Goal: Navigation & Orientation: Find specific page/section

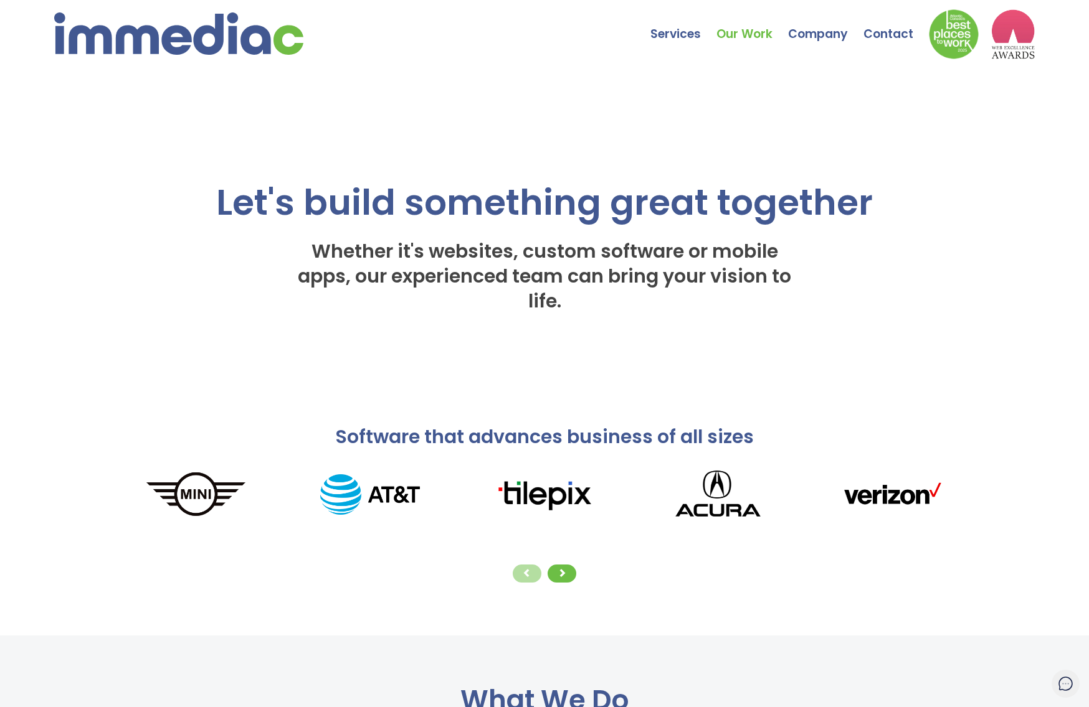
click at [752, 25] on link "Our Work" at bounding box center [752, 25] width 72 height 44
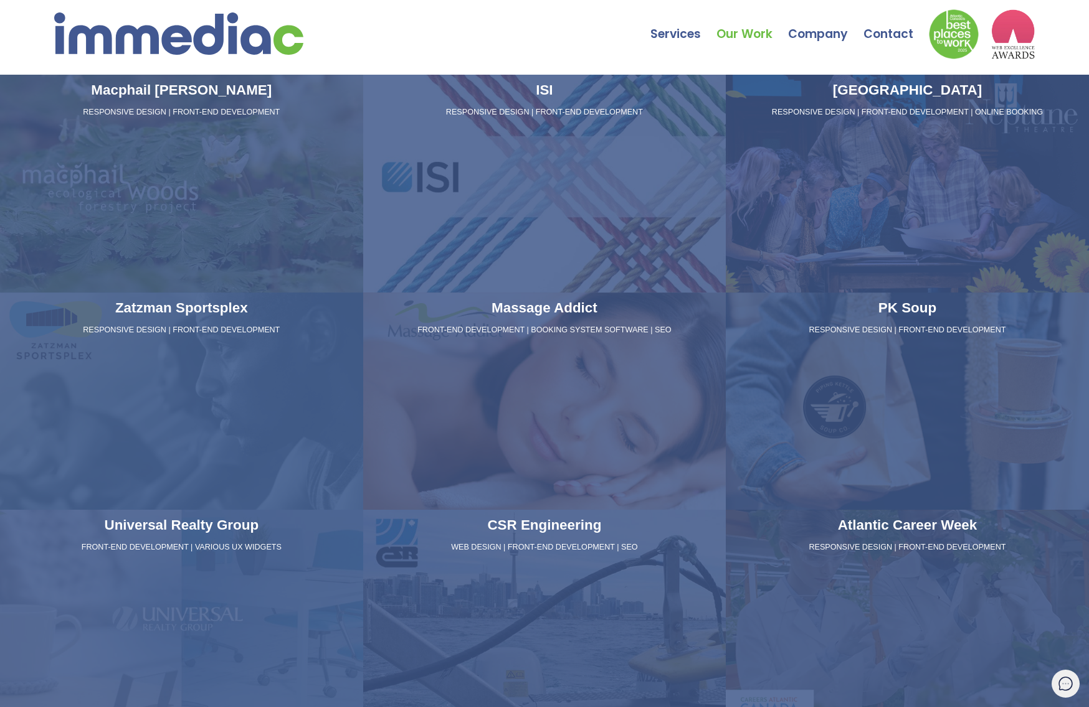
click at [907, 183] on div "Neptune Theatre RESPONSIVE DESIGN | FRONT-END DEVELOPMENT | ONLINE BOOKING" at bounding box center [906, 184] width 363 height 218
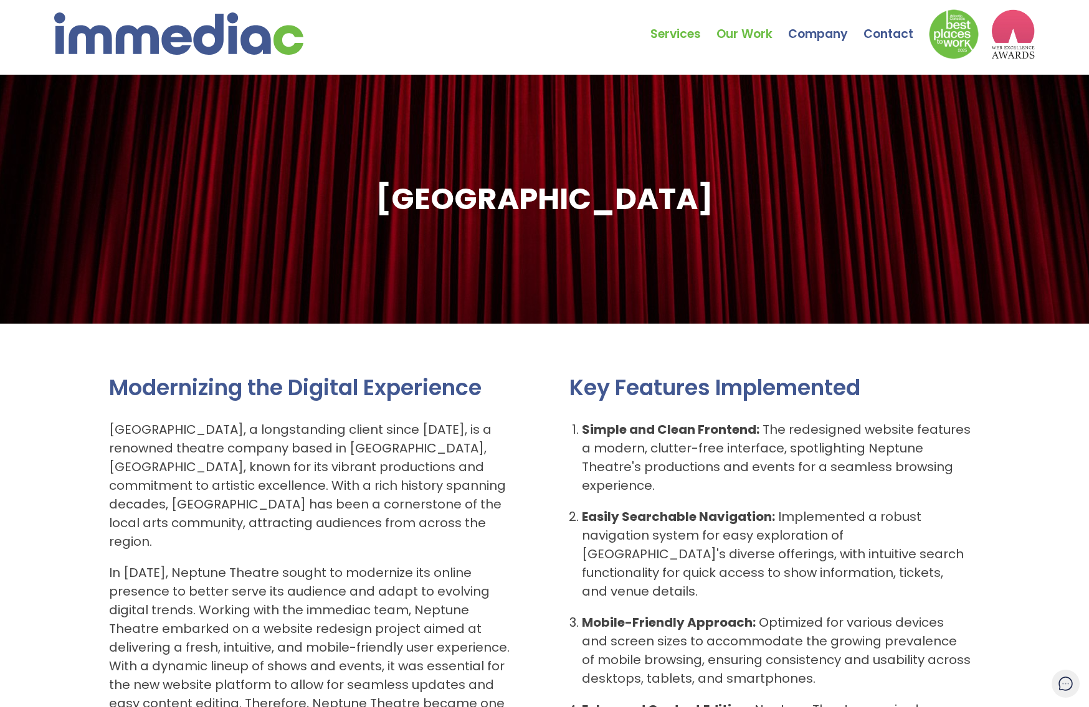
click at [683, 25] on link "Services" at bounding box center [683, 25] width 66 height 44
